Goal: Task Accomplishment & Management: Use online tool/utility

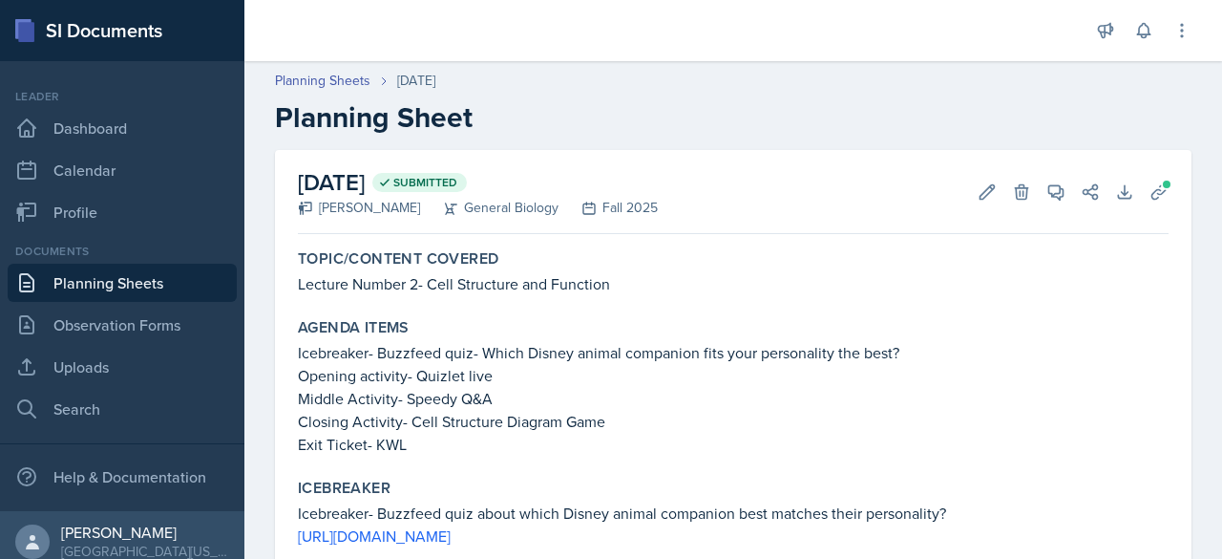
click at [134, 274] on link "Planning Sheets" at bounding box center [122, 283] width 229 height 38
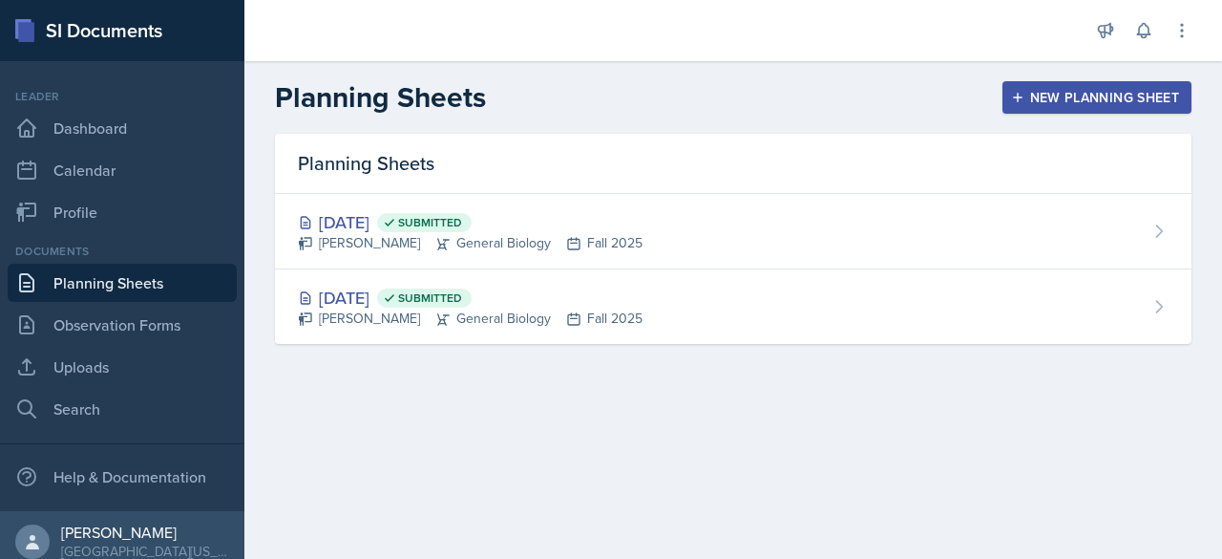
click at [1072, 90] on div "New Planning Sheet" at bounding box center [1097, 97] width 164 height 15
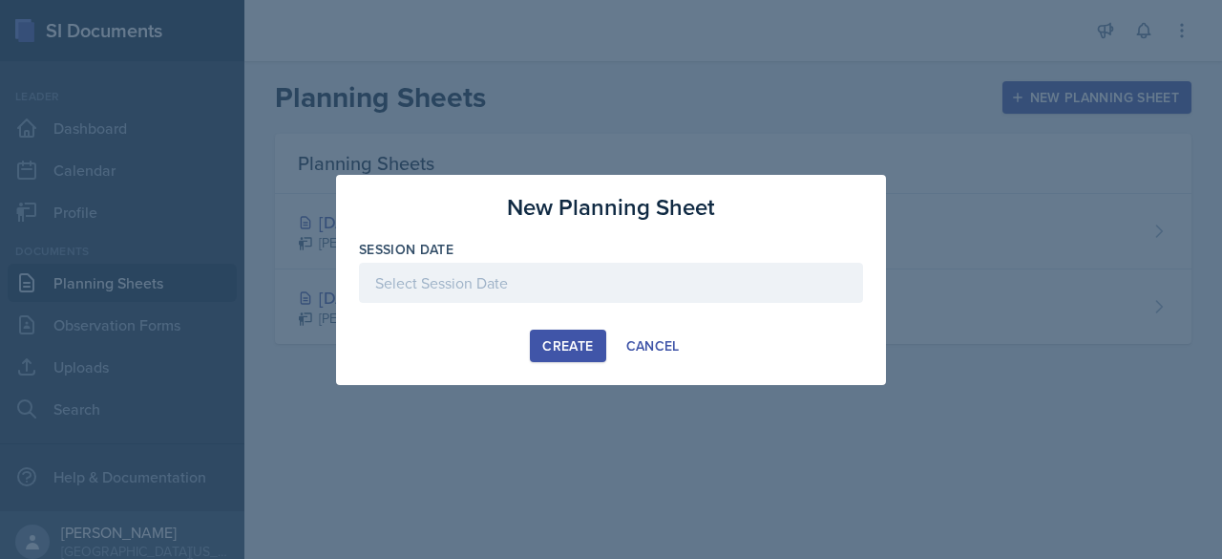
click at [586, 280] on div at bounding box center [611, 283] width 504 height 40
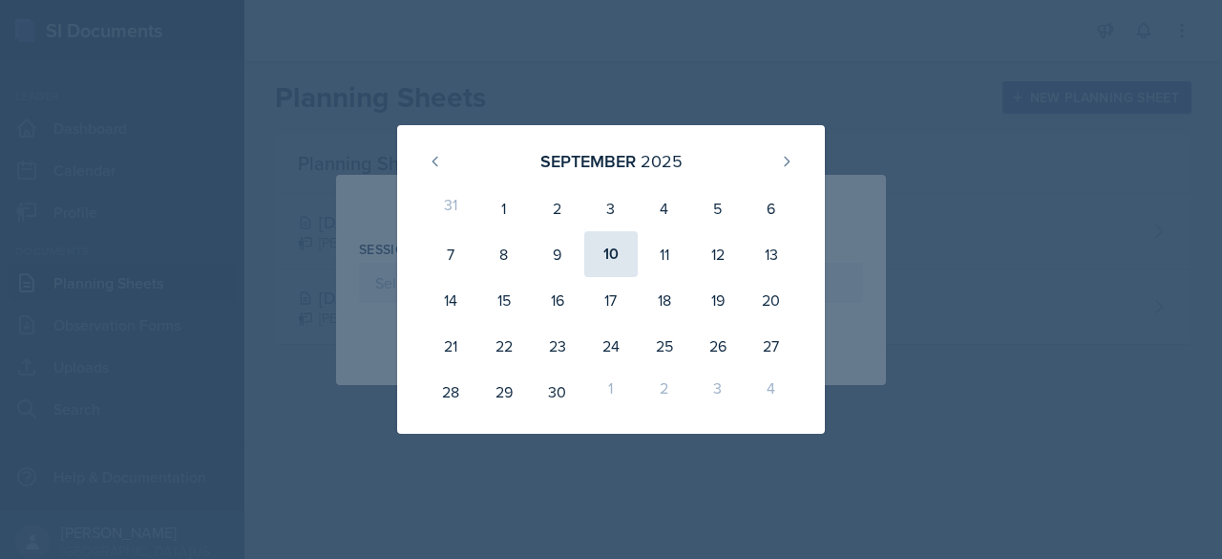
click at [613, 252] on div "10" at bounding box center [610, 254] width 53 height 46
type input "[DATE]"
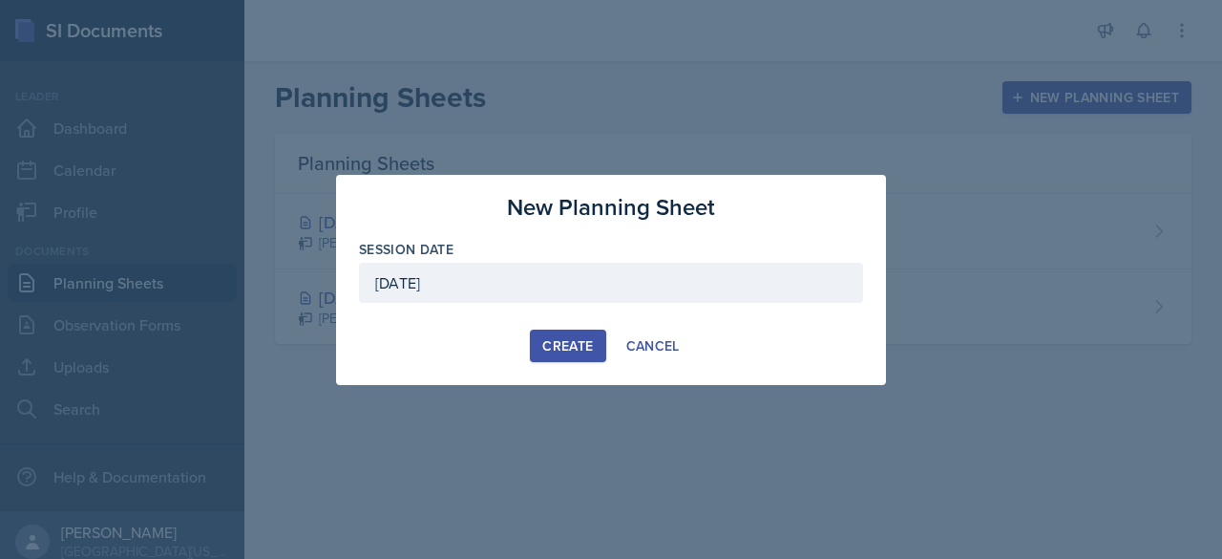
click at [582, 348] on div "Create" at bounding box center [567, 345] width 51 height 15
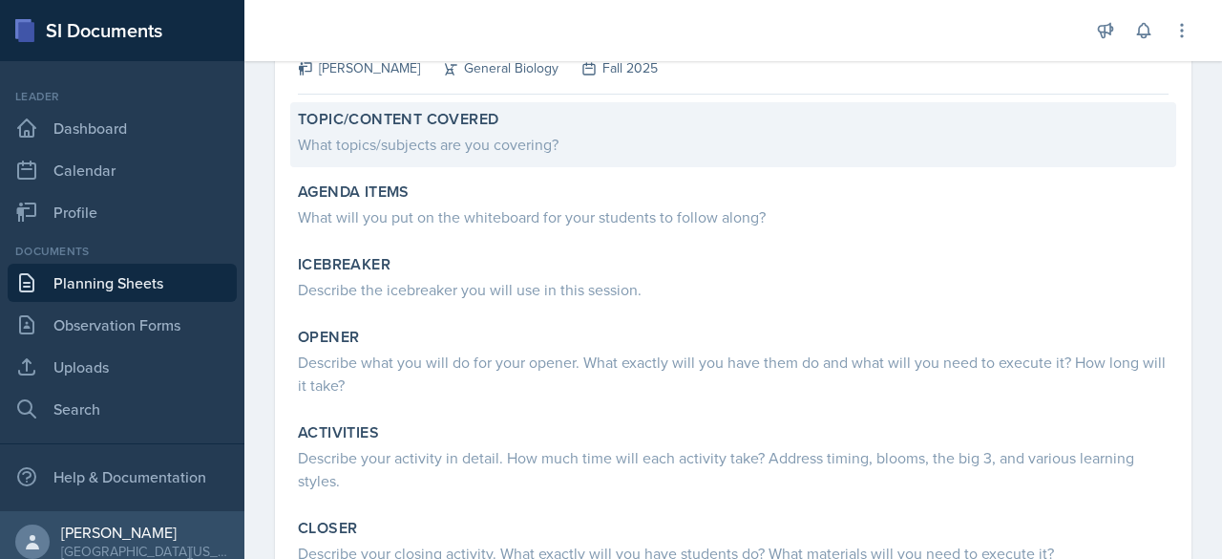
scroll to position [140, 0]
click at [405, 138] on div "What topics/subjects are you covering?" at bounding box center [733, 143] width 871 height 23
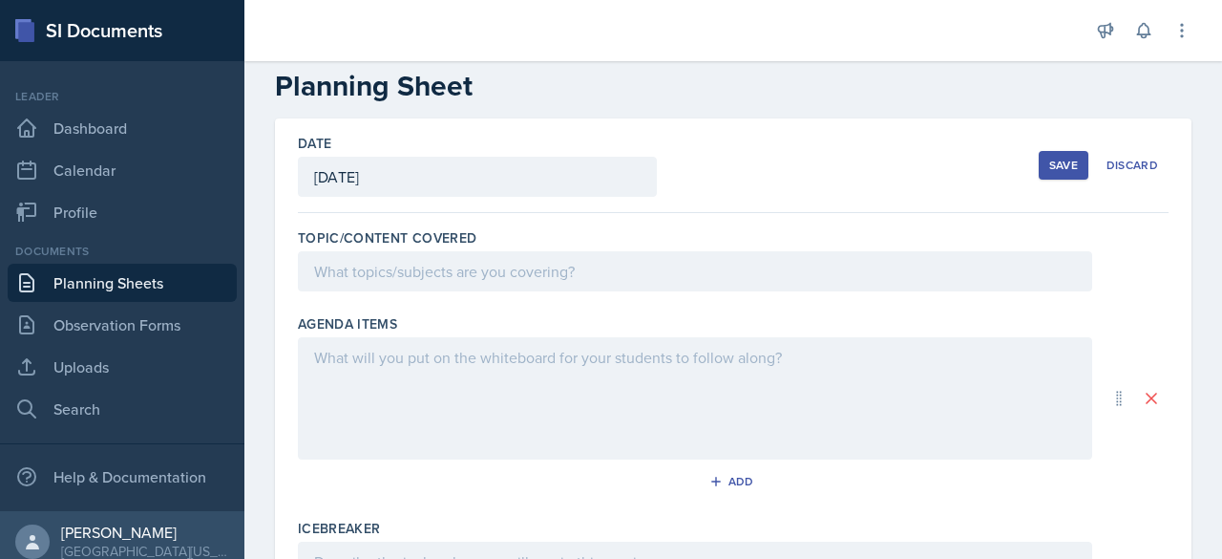
click at [355, 275] on p at bounding box center [695, 271] width 762 height 23
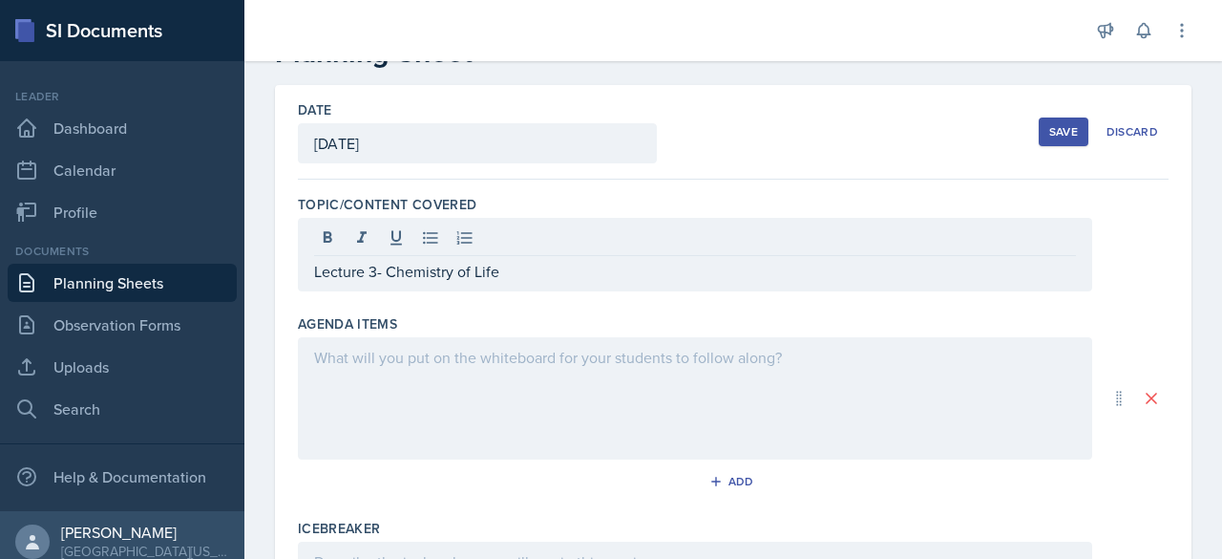
click at [407, 389] on div at bounding box center [695, 398] width 795 height 122
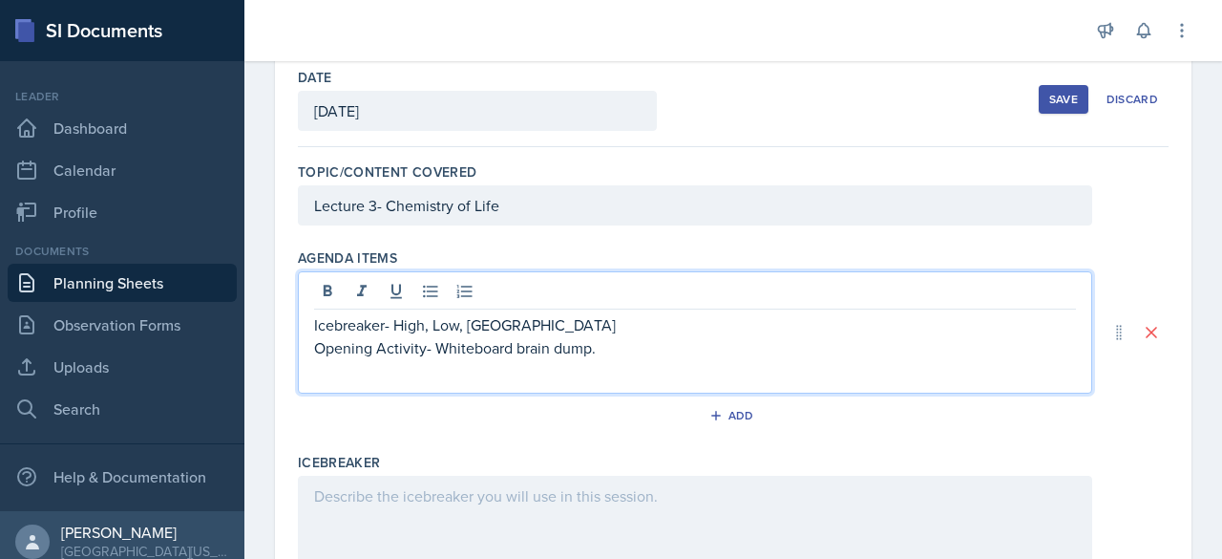
click at [634, 341] on p "Opening Activity- Whiteboard brain dump." at bounding box center [695, 347] width 762 height 23
click at [521, 375] on p at bounding box center [695, 370] width 762 height 23
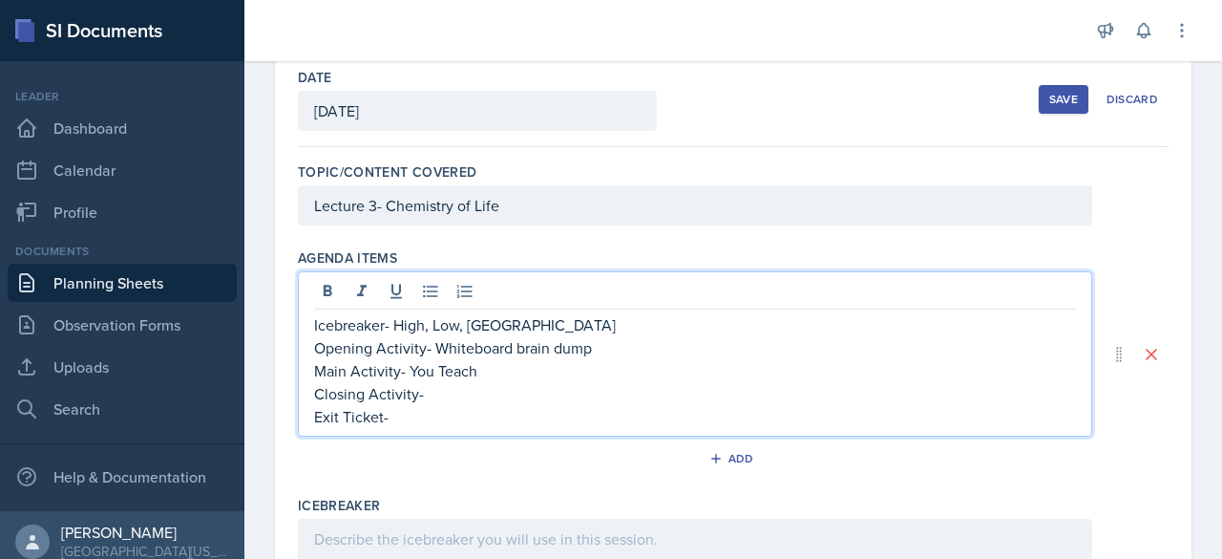
click at [528, 376] on p "Main Activity- You Teach" at bounding box center [695, 370] width 762 height 23
click at [466, 412] on p "Exit Ticket-" at bounding box center [695, 416] width 762 height 23
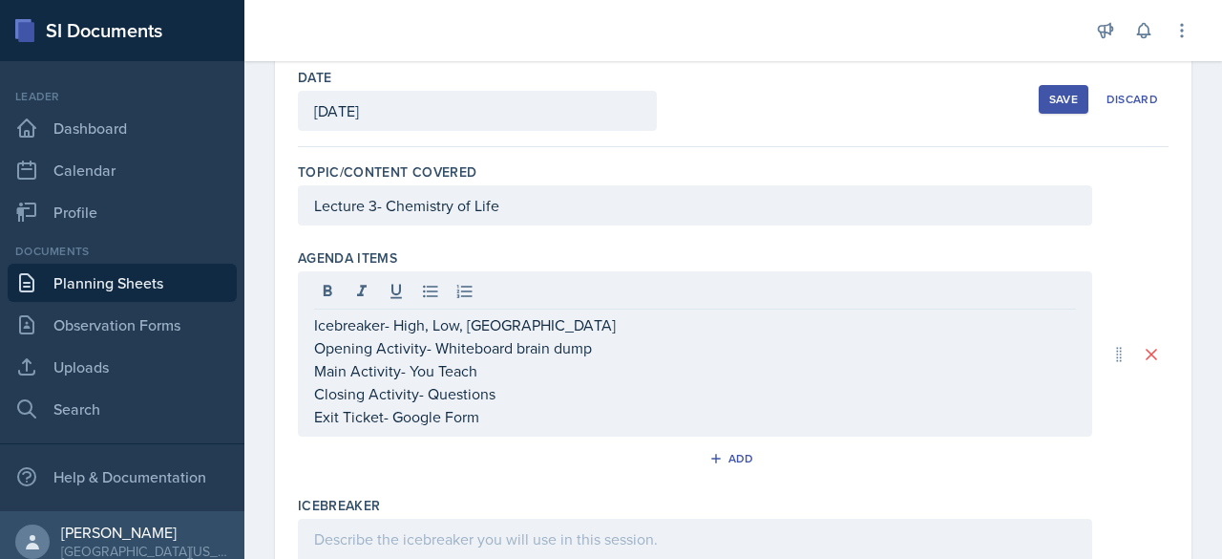
click at [552, 454] on div "Add" at bounding box center [733, 462] width 871 height 36
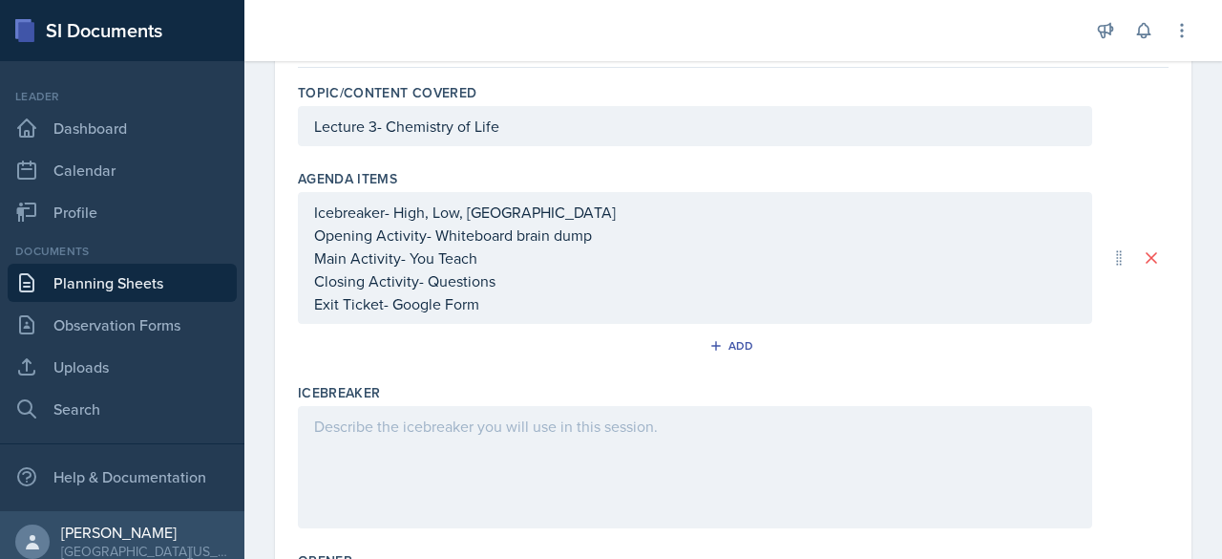
scroll to position [178, 0]
click at [392, 442] on div at bounding box center [695, 466] width 795 height 122
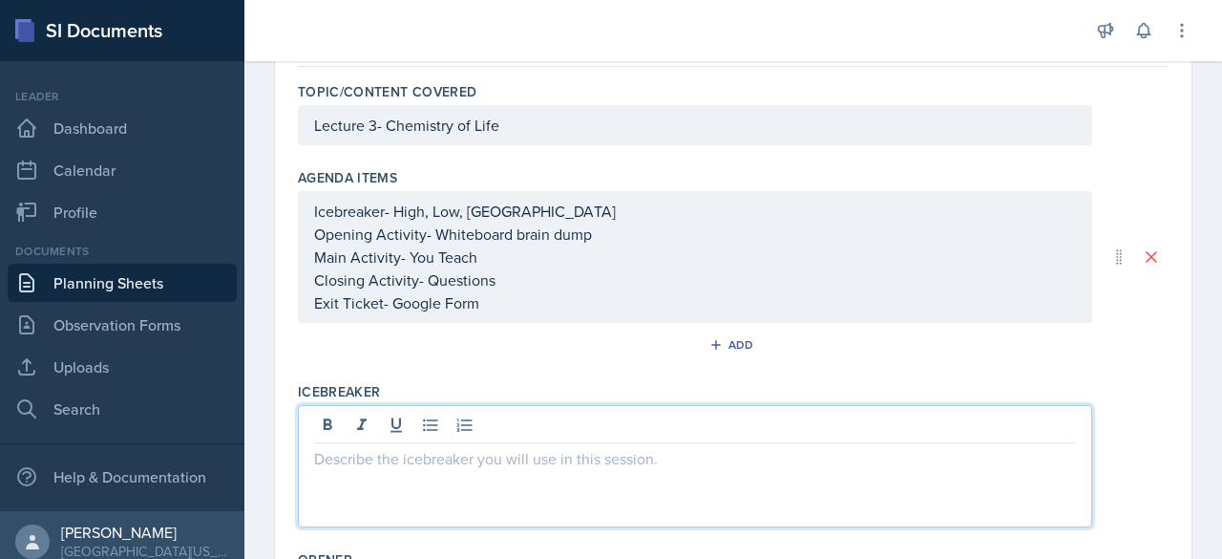
scroll to position [211, 0]
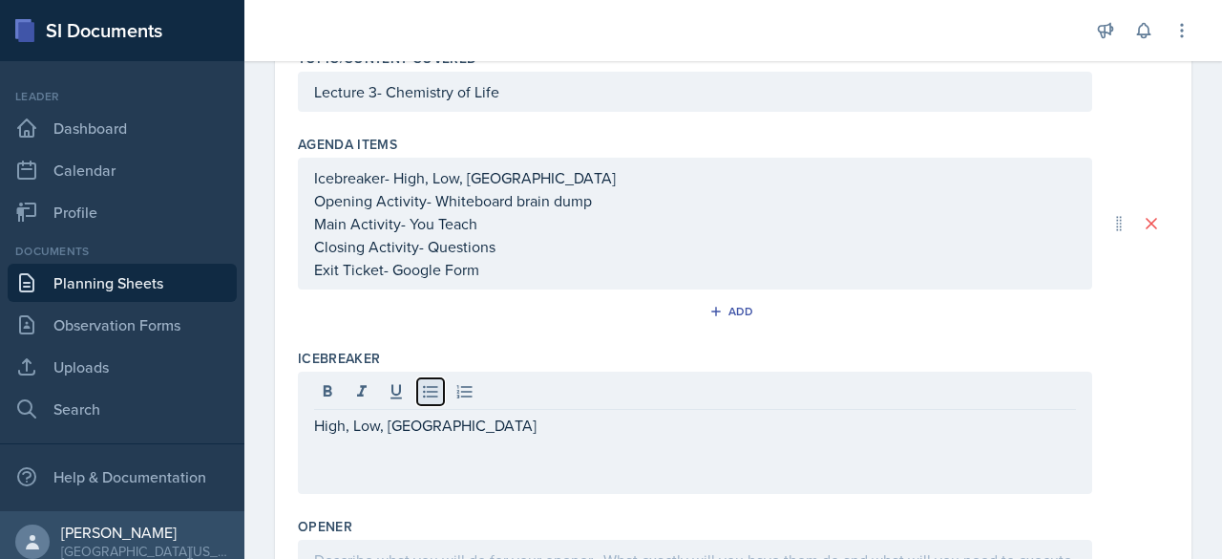
click at [424, 392] on icon at bounding box center [430, 392] width 14 height 12
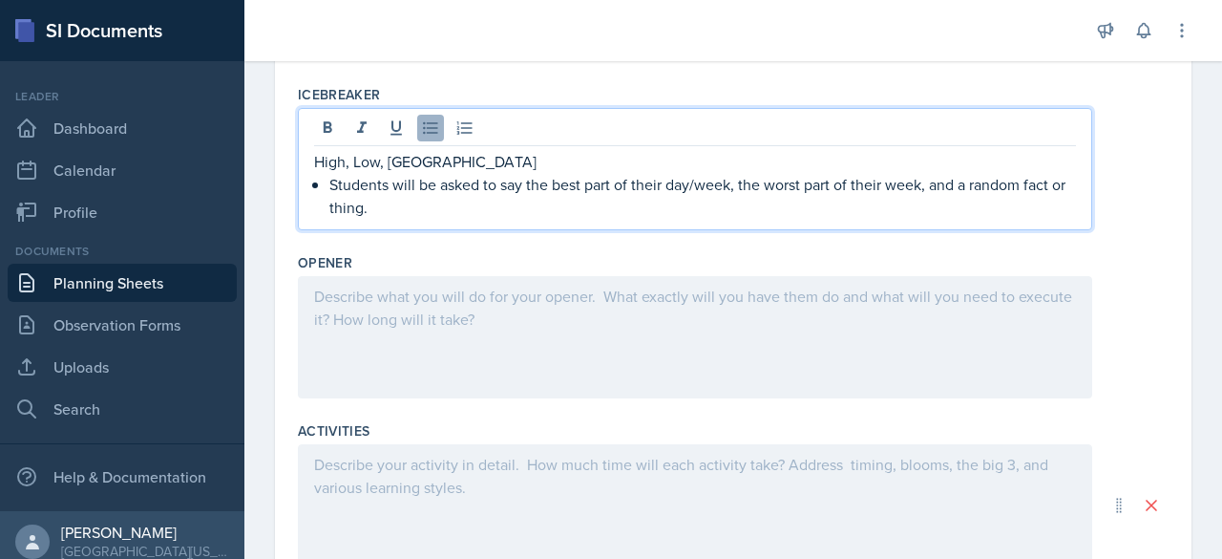
scroll to position [479, 0]
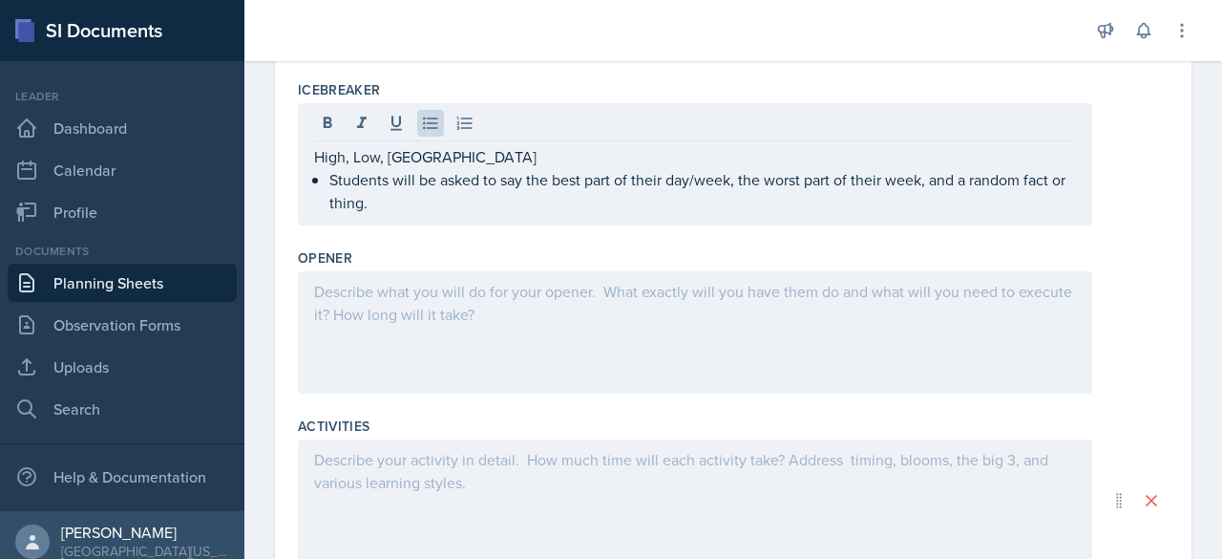
click at [409, 336] on div at bounding box center [695, 332] width 795 height 122
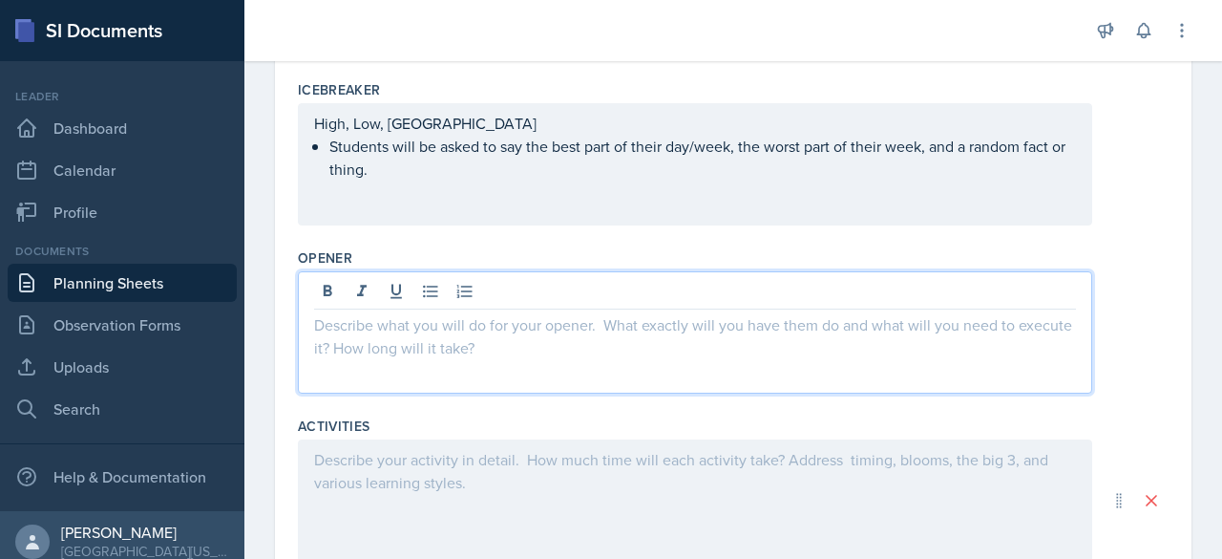
scroll to position [512, 0]
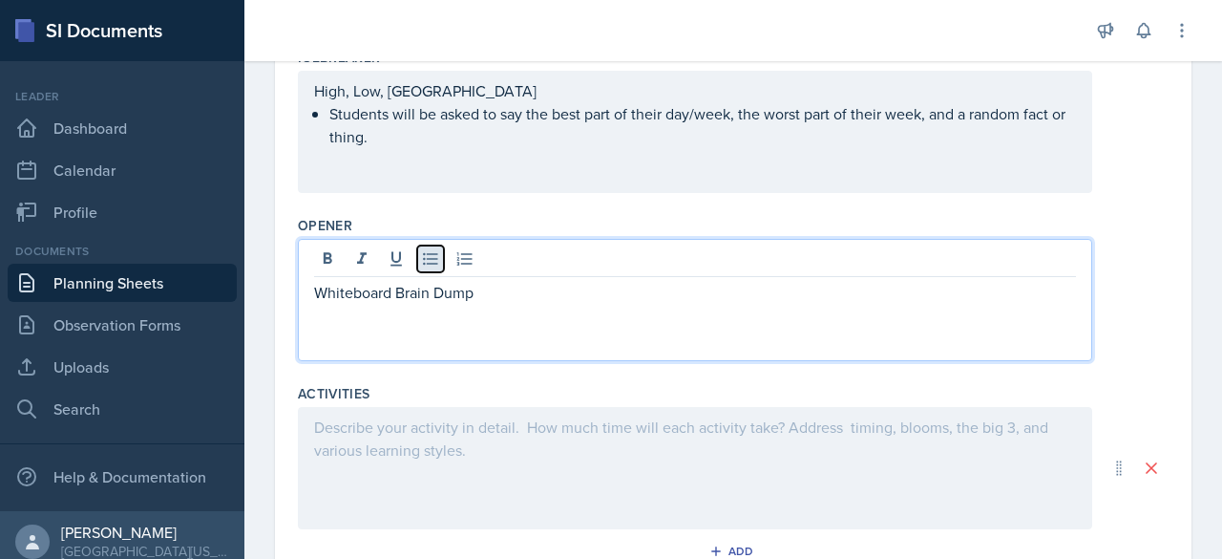
click at [426, 258] on icon at bounding box center [430, 258] width 19 height 19
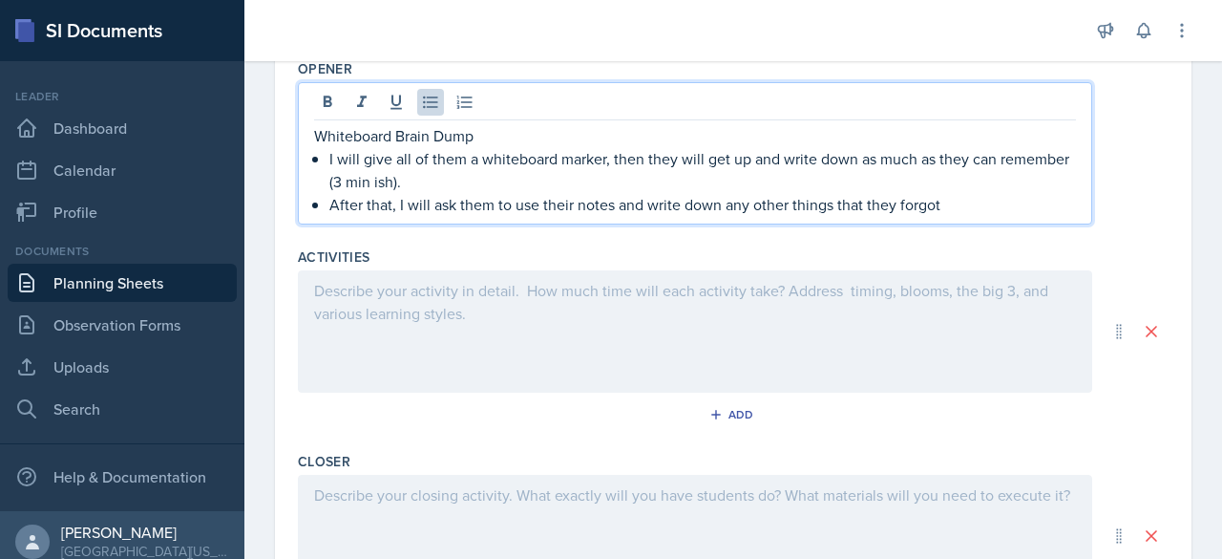
click at [615, 307] on div at bounding box center [695, 331] width 795 height 122
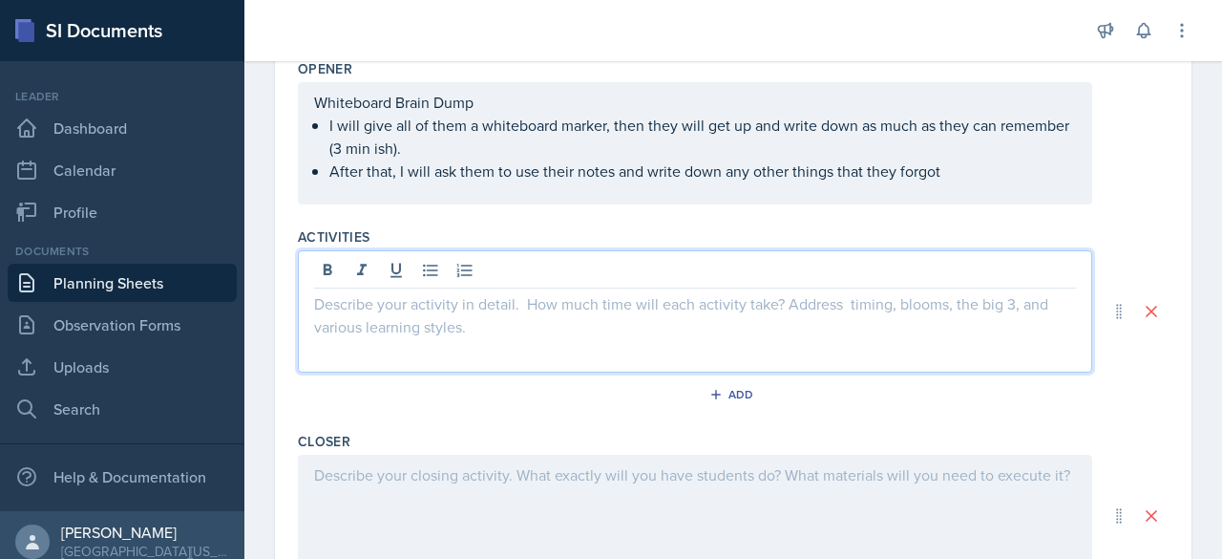
scroll to position [702, 0]
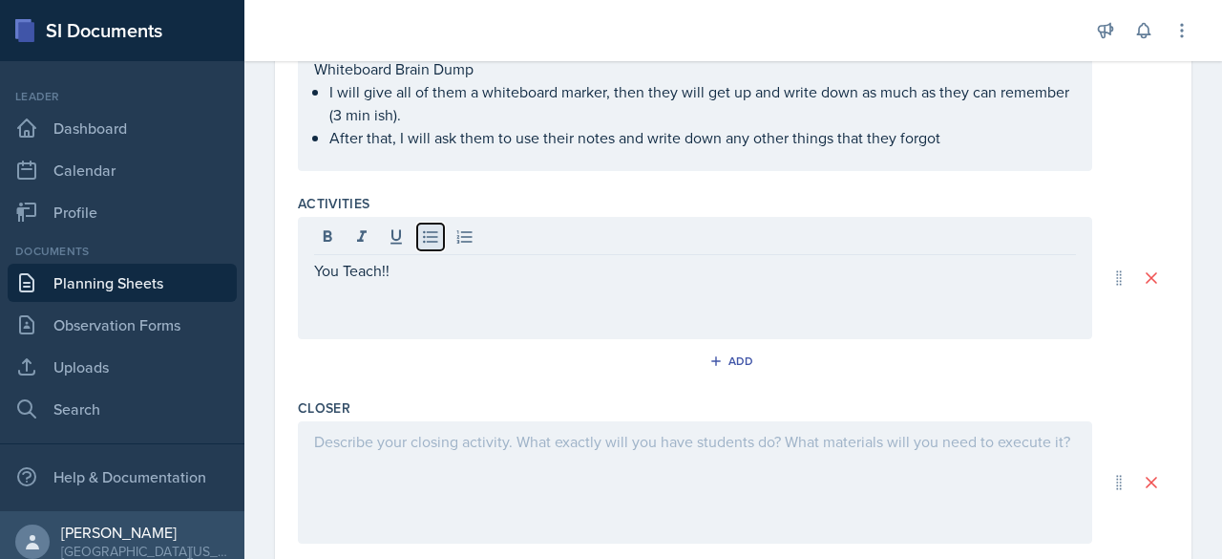
click at [426, 240] on icon at bounding box center [430, 236] width 19 height 19
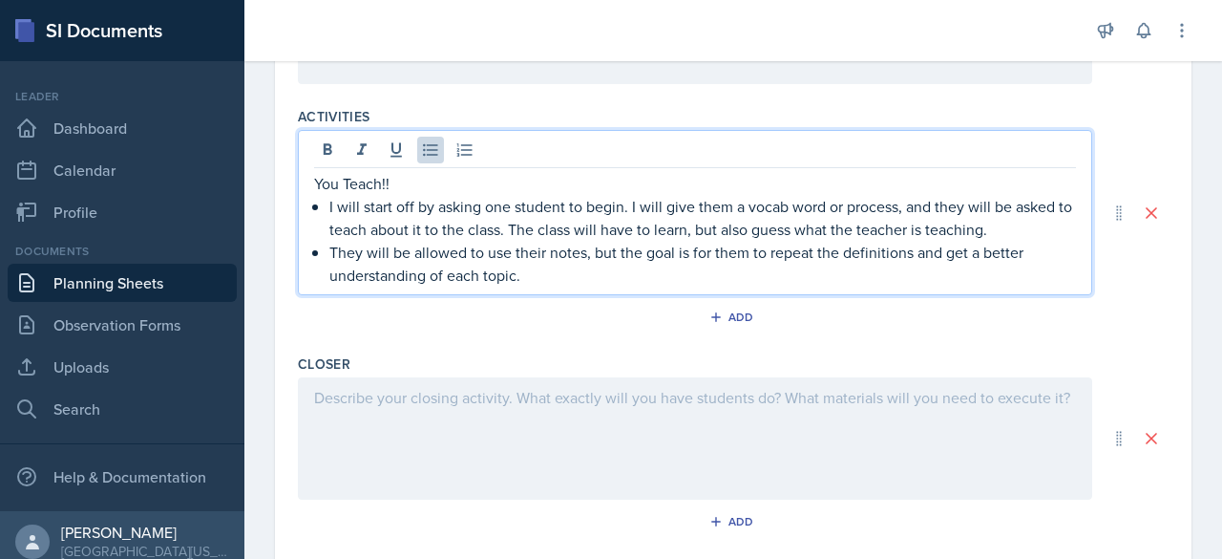
scroll to position [837, 0]
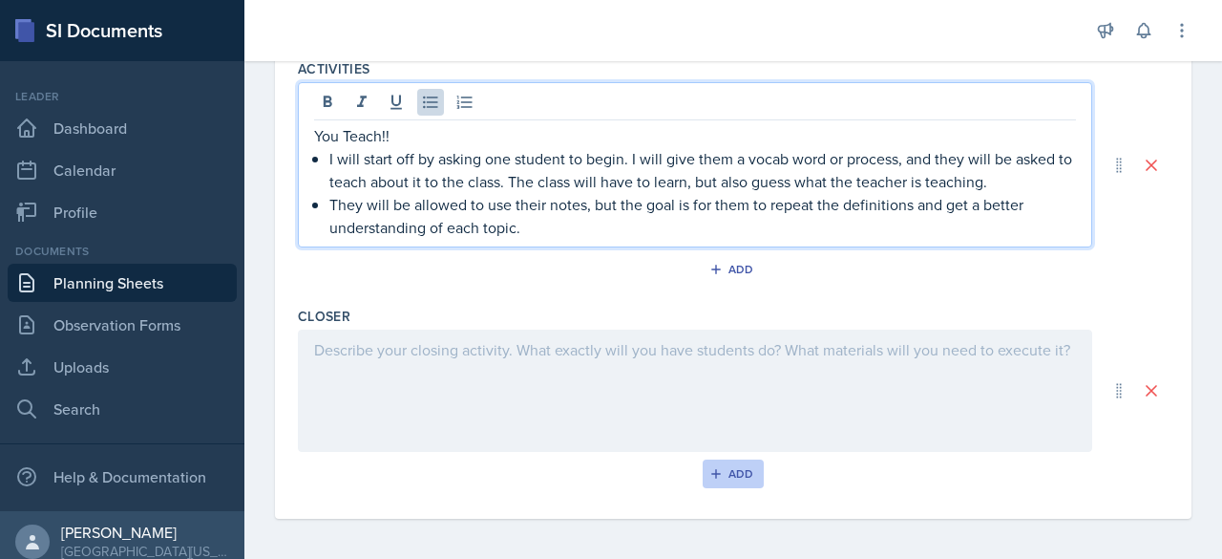
click at [720, 468] on div "Add" at bounding box center [733, 473] width 41 height 15
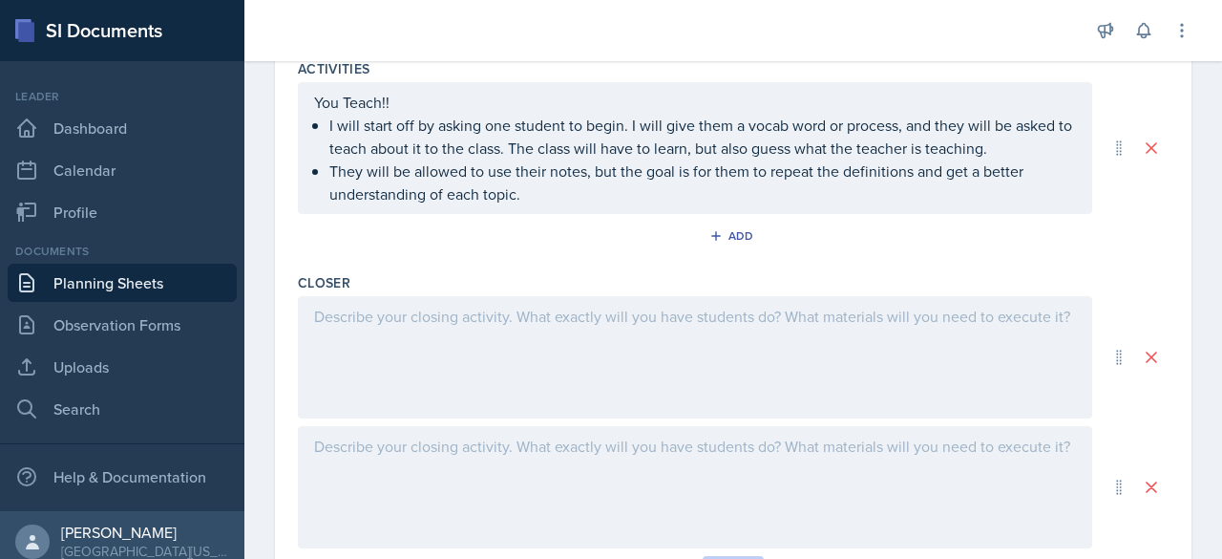
scroll to position [888, 0]
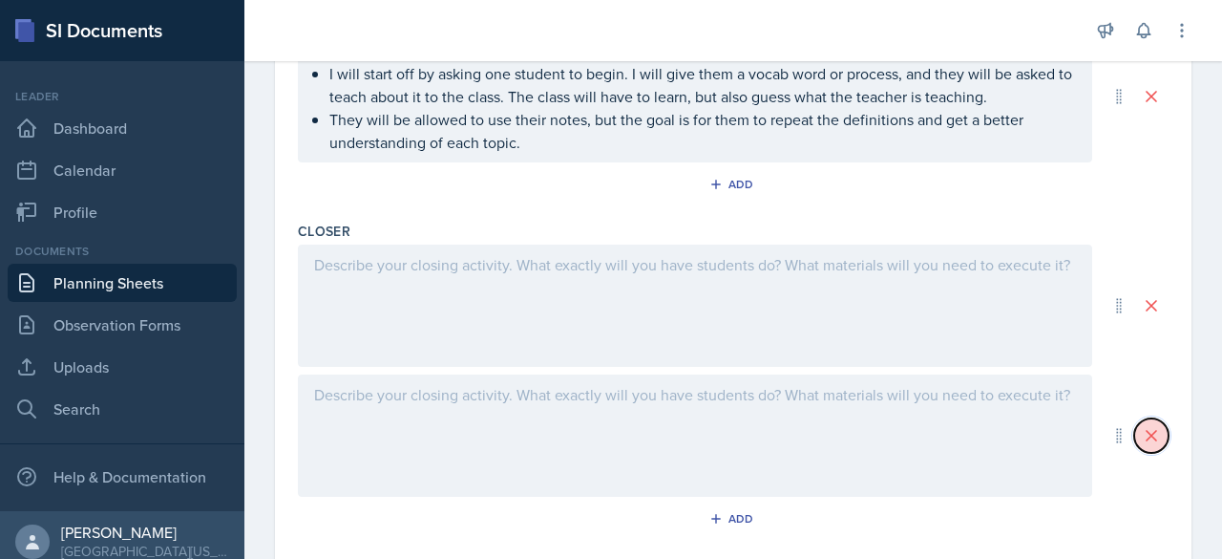
click at [1147, 435] on icon at bounding box center [1152, 436] width 10 height 10
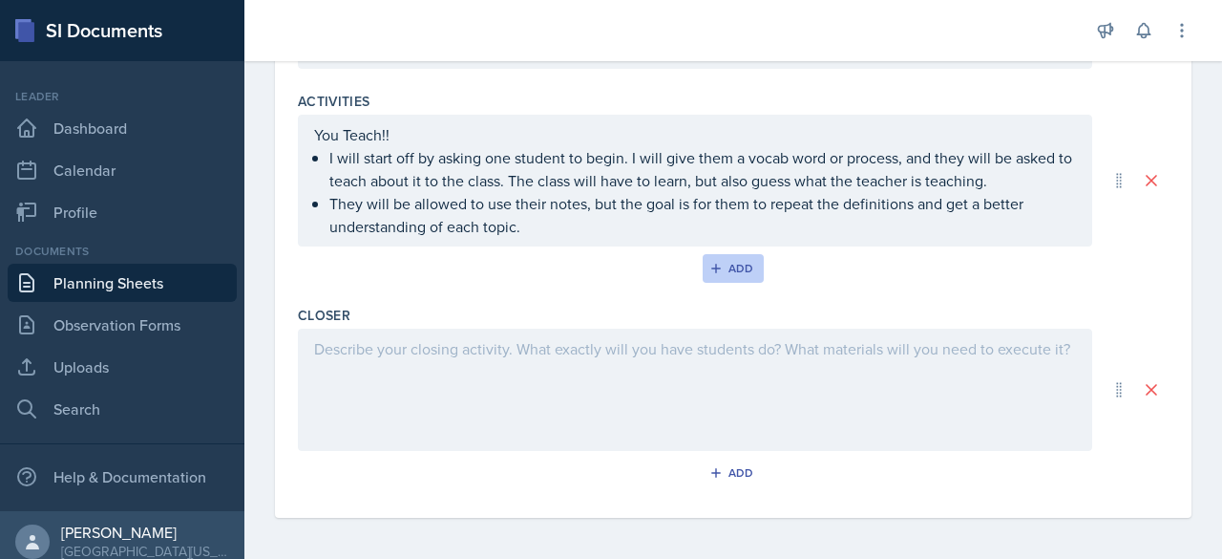
click at [712, 265] on icon "button" at bounding box center [716, 268] width 13 height 13
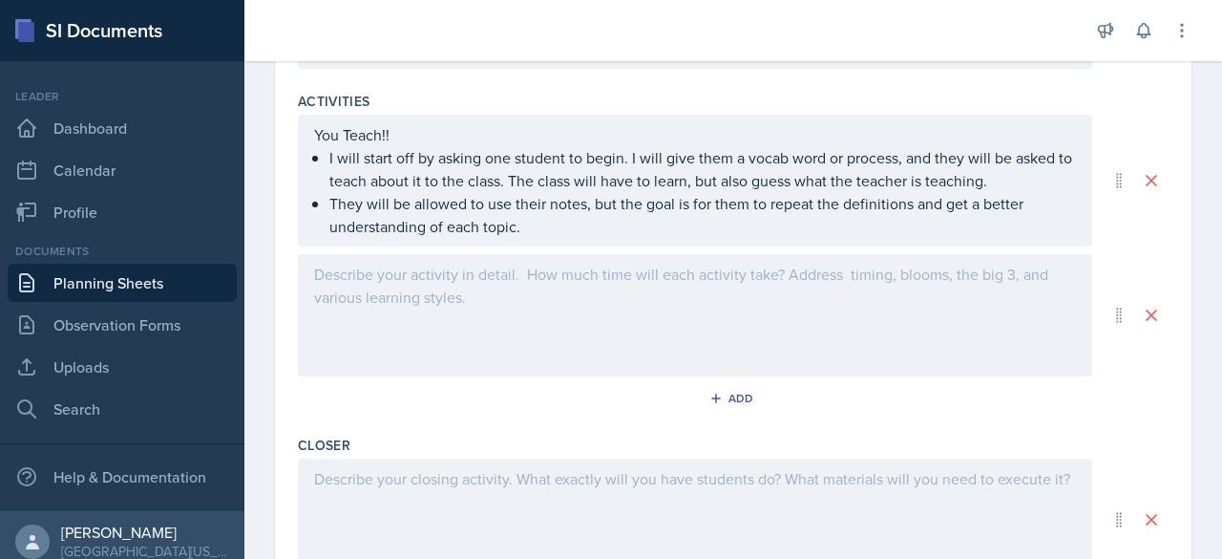
click at [382, 279] on div at bounding box center [695, 315] width 795 height 122
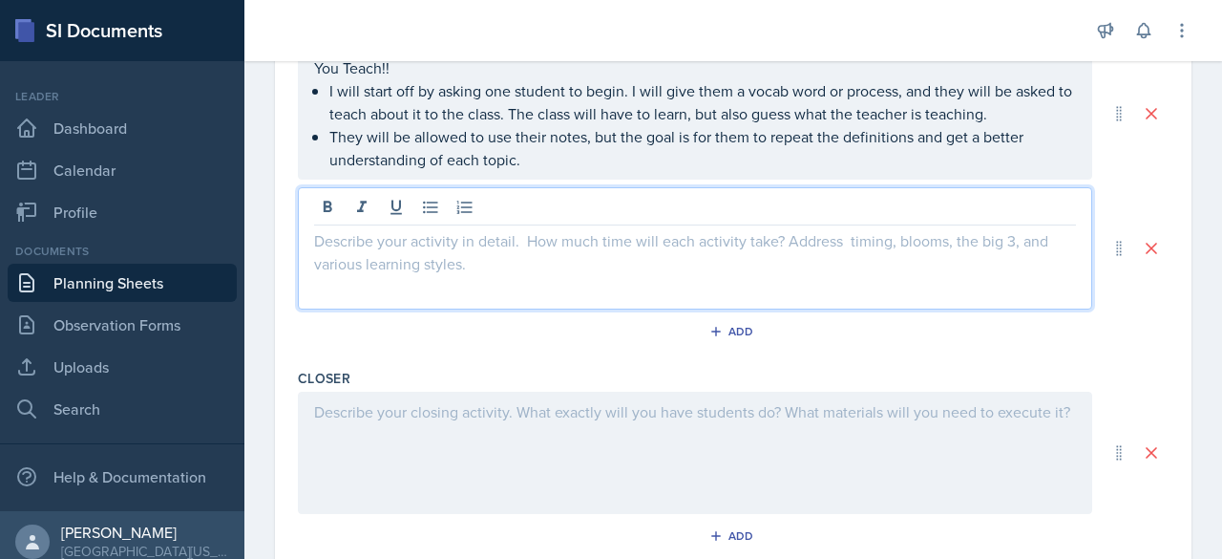
scroll to position [869, 0]
click at [347, 422] on div at bounding box center [695, 454] width 795 height 122
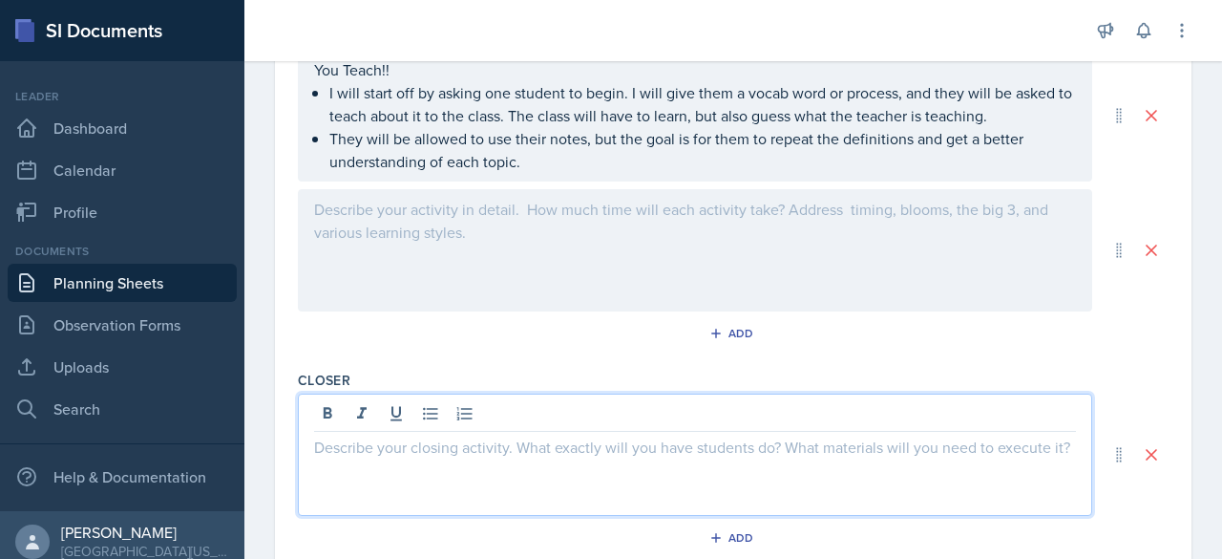
scroll to position [901, 0]
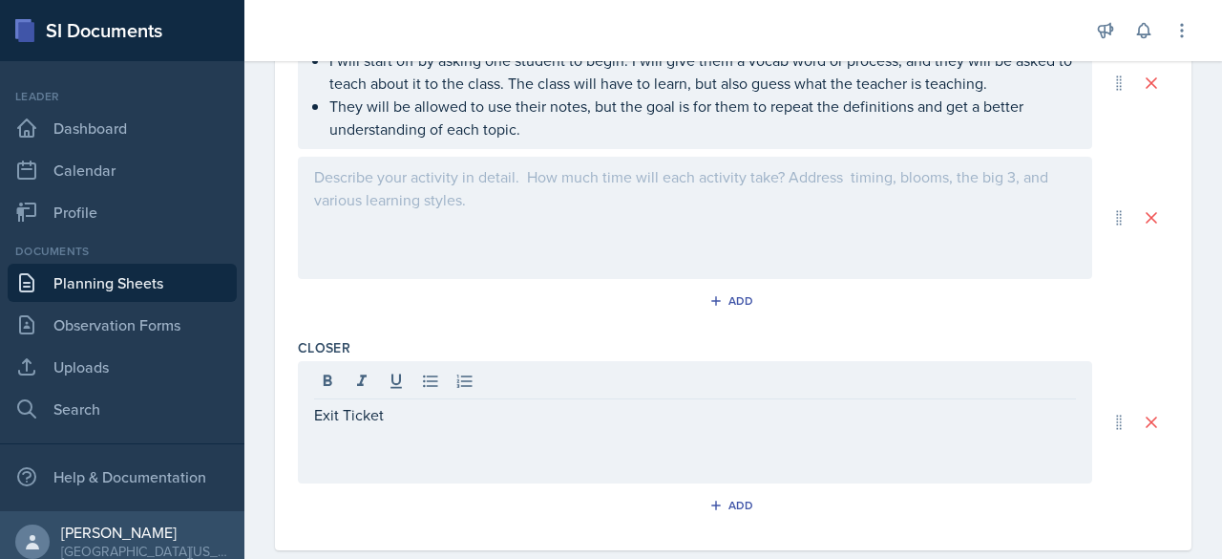
click at [344, 436] on div "Exit Ticket" at bounding box center [695, 422] width 795 height 122
click at [426, 379] on icon at bounding box center [430, 380] width 19 height 19
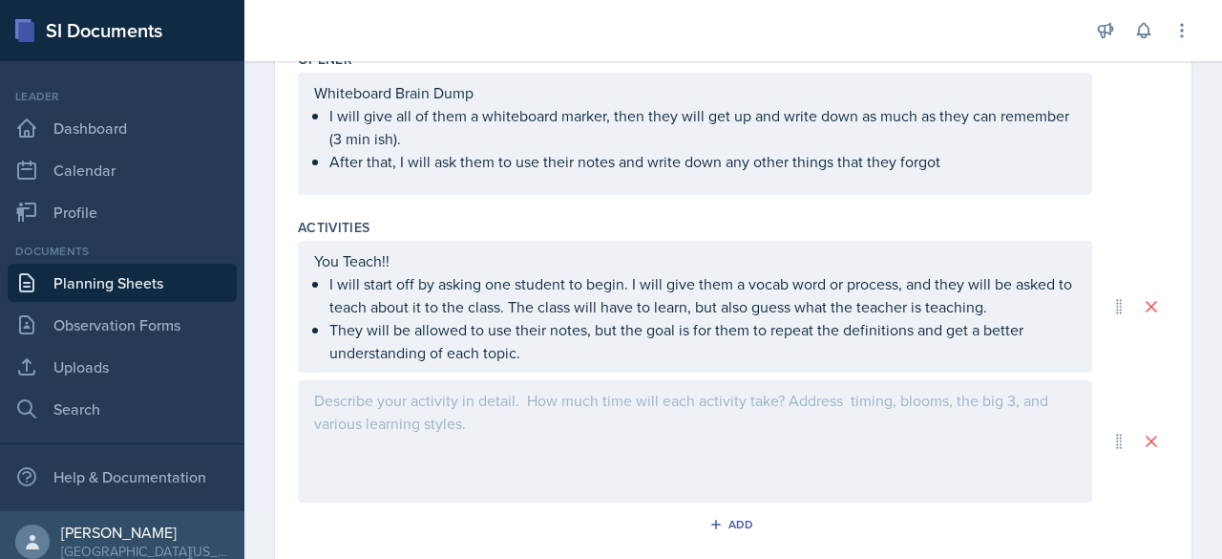
scroll to position [668, 0]
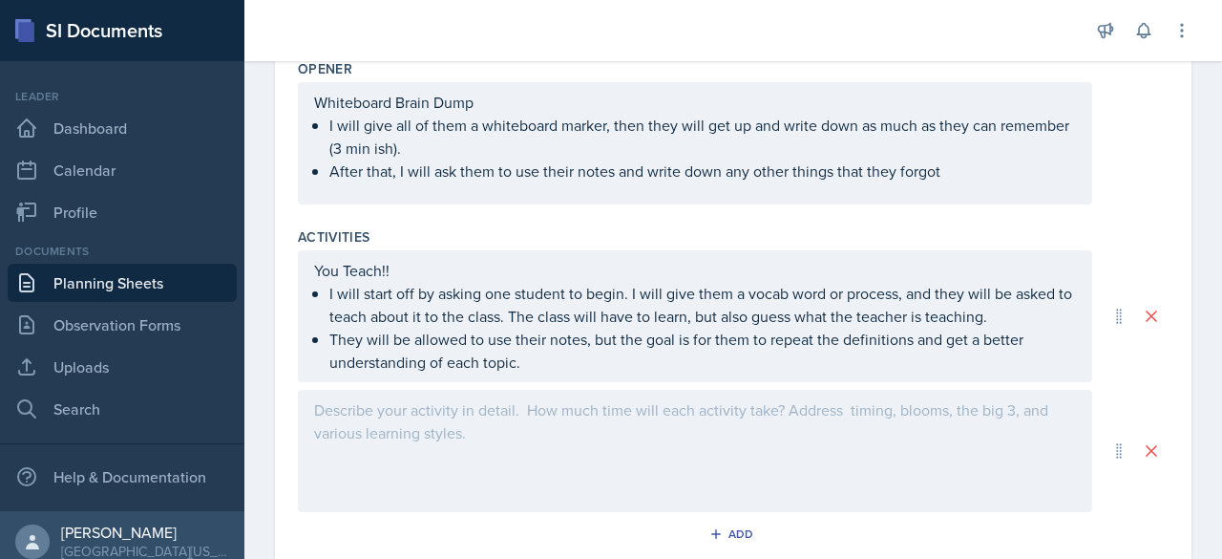
click at [400, 434] on div at bounding box center [695, 451] width 795 height 122
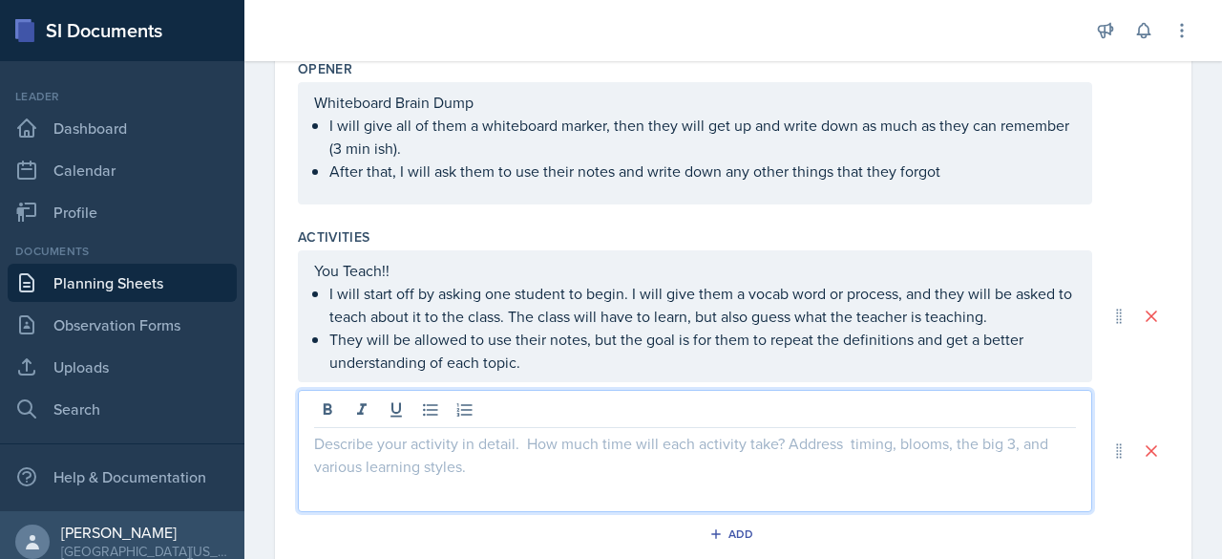
scroll to position [701, 0]
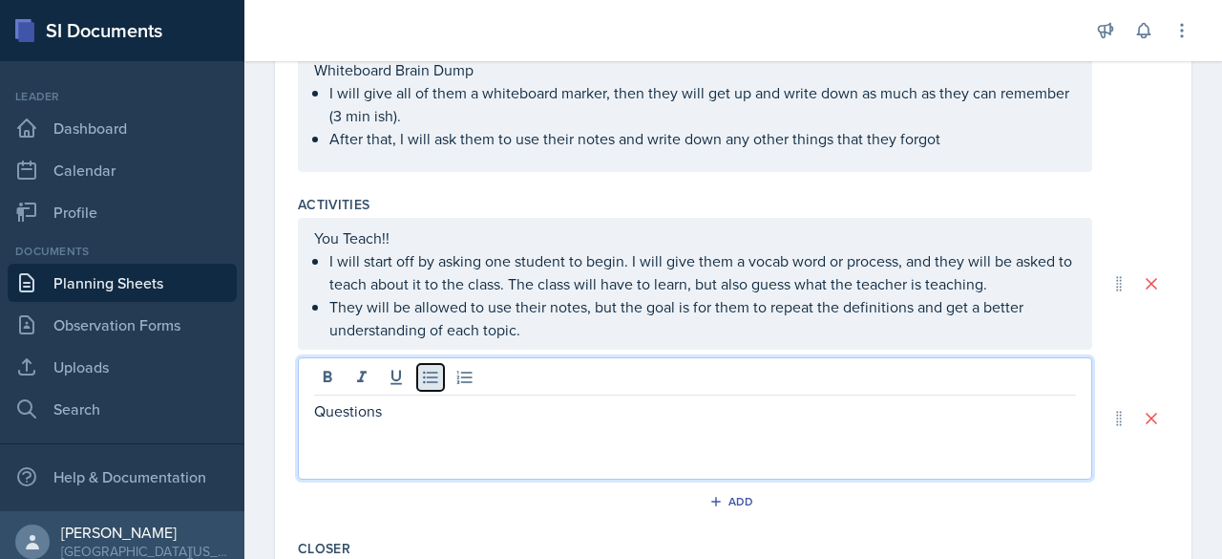
click at [425, 375] on icon at bounding box center [430, 377] width 19 height 19
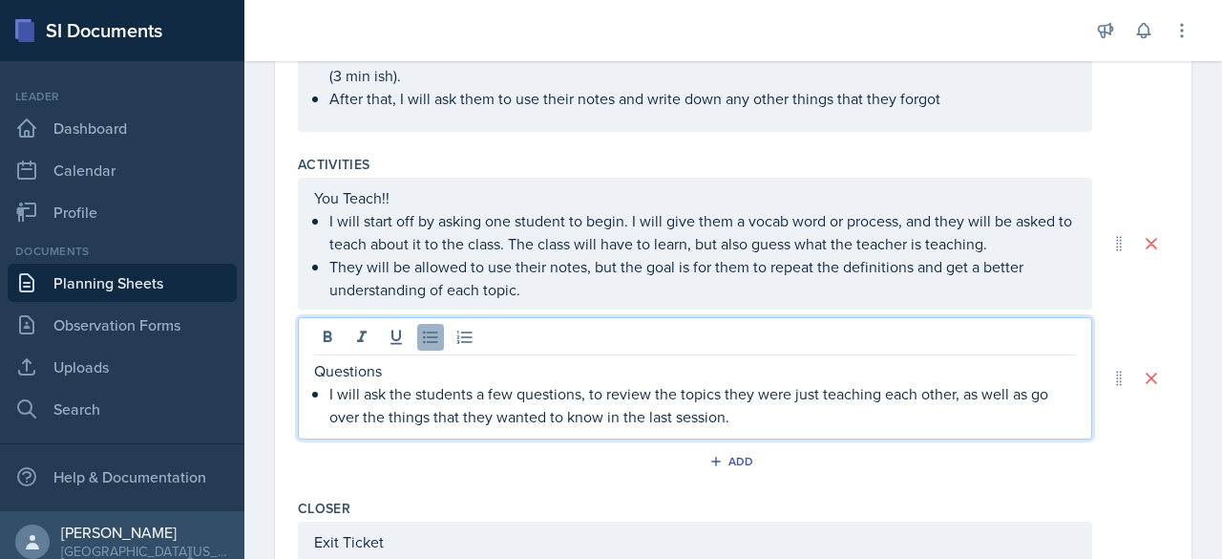
scroll to position [679, 0]
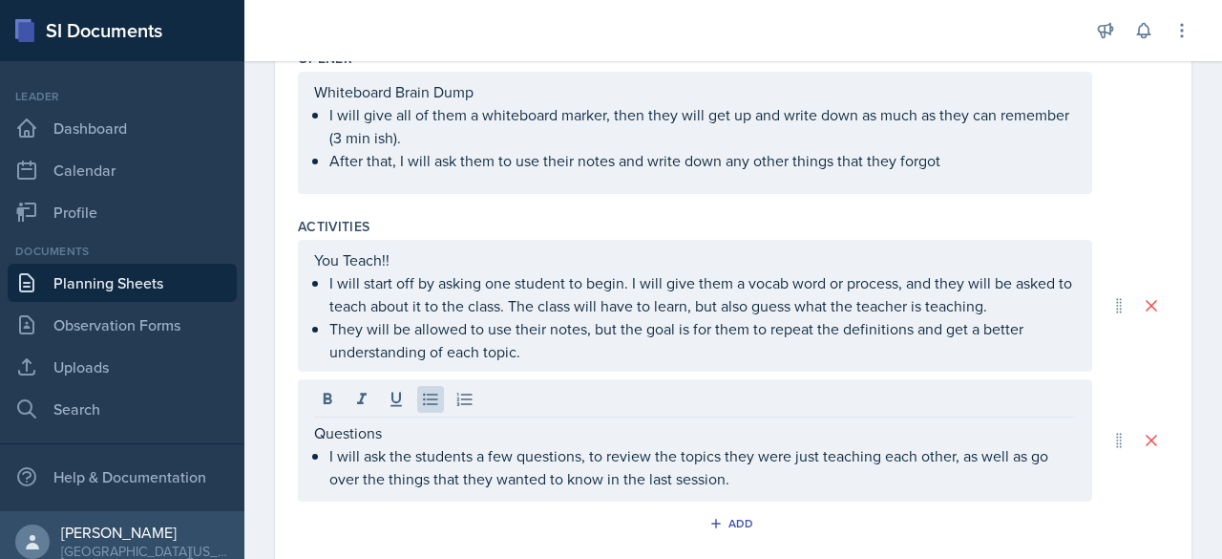
click at [1133, 209] on div "Activities You Teach!! I will start off by asking one student to begin. I will …" at bounding box center [733, 381] width 871 height 344
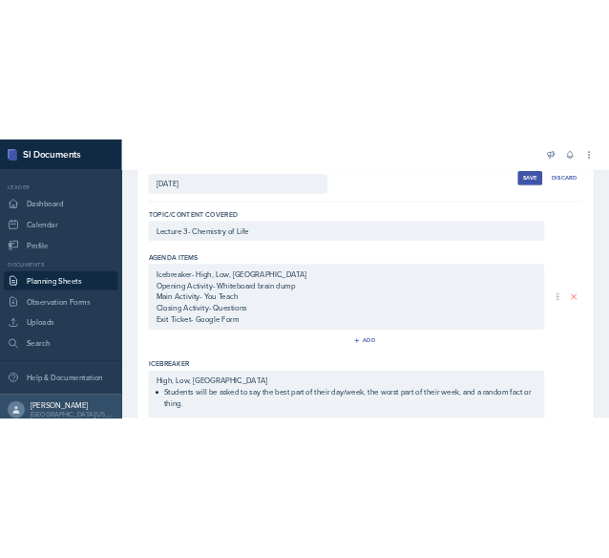
scroll to position [0, 0]
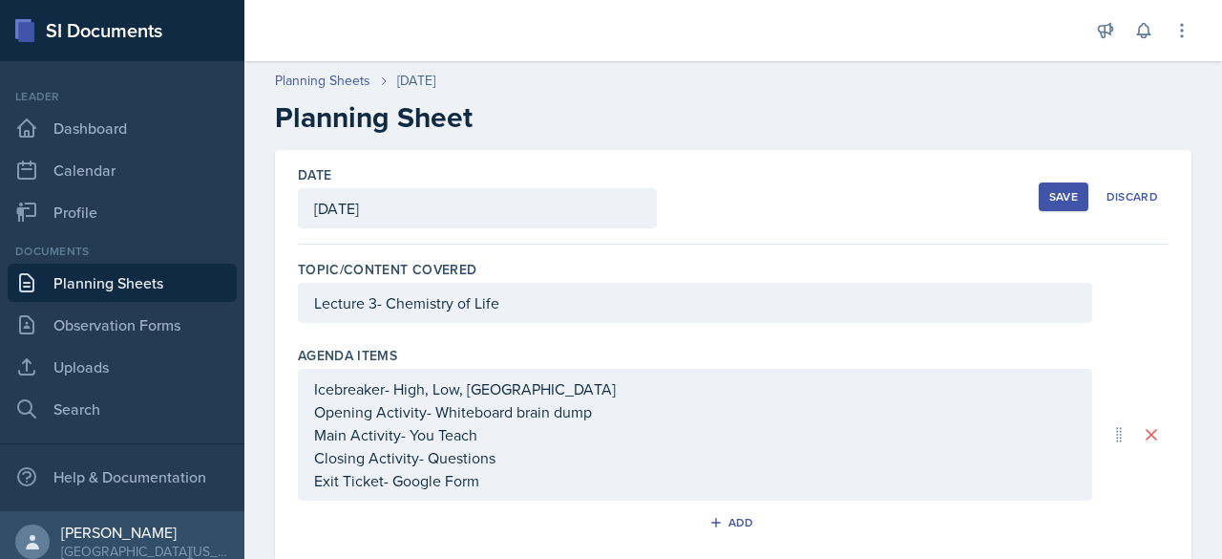
drag, startPoint x: 1051, startPoint y: 206, endPoint x: 651, endPoint y: 97, distance: 414.7
click at [651, 97] on div "Planning Sheets [DATE] Planning Sheet" at bounding box center [733, 103] width 978 height 64
click at [1050, 195] on div "Save" at bounding box center [1064, 196] width 29 height 15
